Goal: Information Seeking & Learning: Learn about a topic

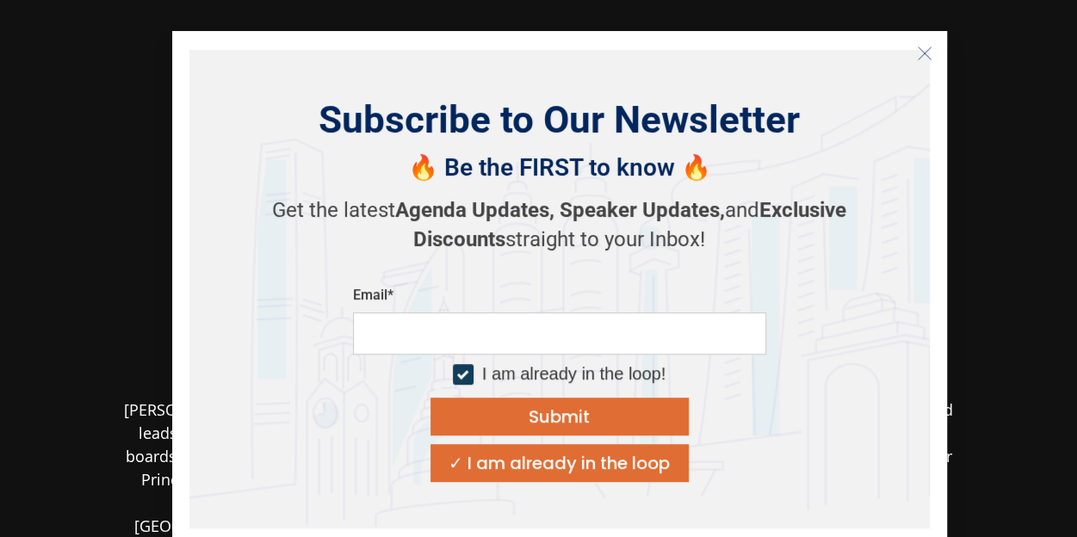
click at [928, 49] on line "Close" at bounding box center [924, 53] width 12 height 12
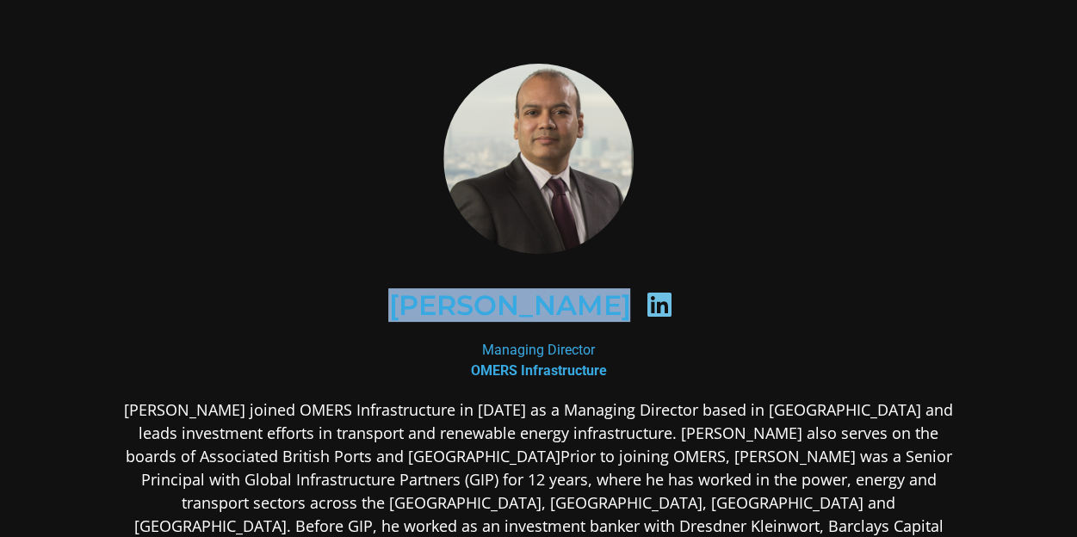
drag, startPoint x: 369, startPoint y: 307, endPoint x: 652, endPoint y: 321, distance: 283.6
click at [652, 321] on div "[PERSON_NAME]" at bounding box center [538, 306] width 753 height 89
copy div "[PERSON_NAME]"
